Goal: Find specific page/section: Find specific page/section

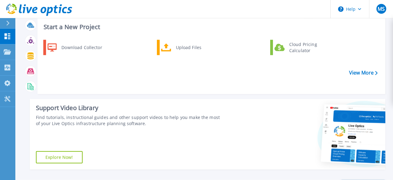
scroll to position [11, 0]
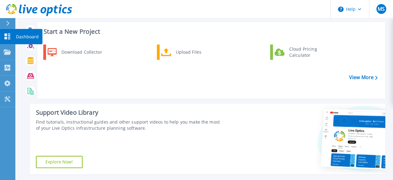
click at [8, 38] on icon at bounding box center [7, 36] width 7 height 6
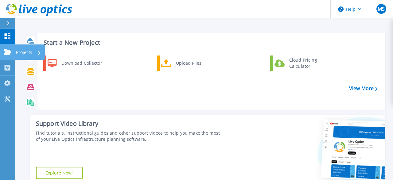
click at [12, 53] on link "Projects Projects" at bounding box center [7, 53] width 15 height 16
click at [73, 79] on div "Download Collector Upload Files Cloud Pricing Calculator" at bounding box center [211, 80] width 344 height 53
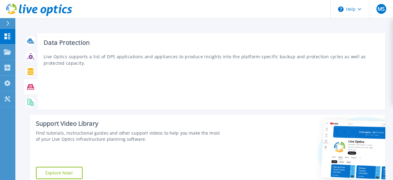
click at [32, 87] on icon at bounding box center [30, 87] width 7 height 6
click at [35, 71] on div at bounding box center [30, 71] width 11 height 11
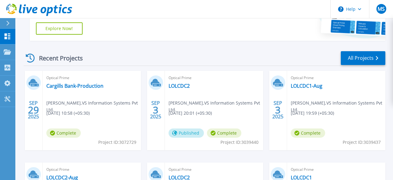
scroll to position [145, 0]
click at [352, 55] on link "All Projects" at bounding box center [363, 58] width 45 height 14
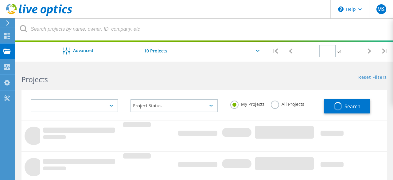
type input "1"
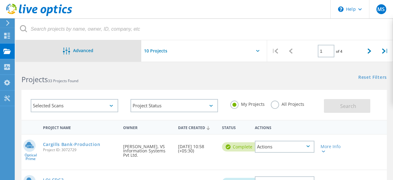
click at [71, 50] on div at bounding box center [68, 52] width 10 height 8
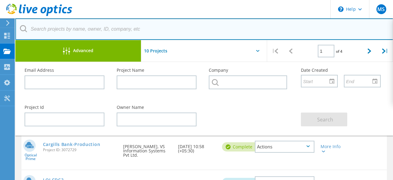
click at [375, 33] on input "text" at bounding box center [204, 29] width 378 height 22
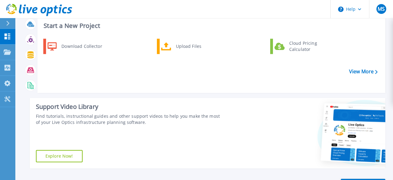
scroll to position [16, 0]
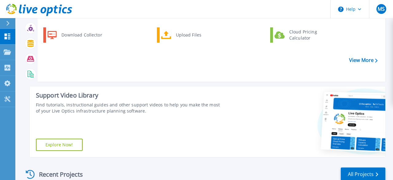
scroll to position [27, 0]
